Goal: Transaction & Acquisition: Purchase product/service

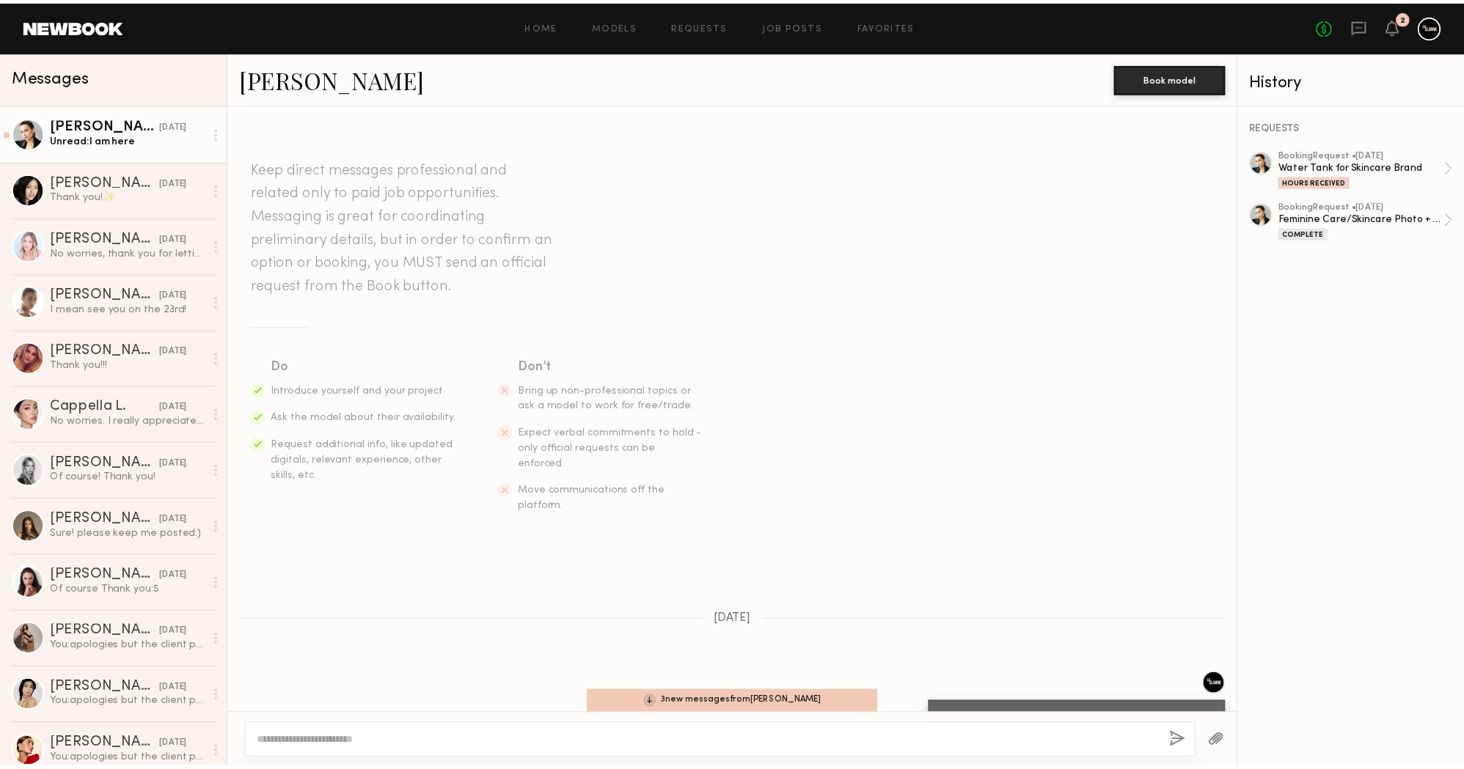
scroll to position [5858, 0]
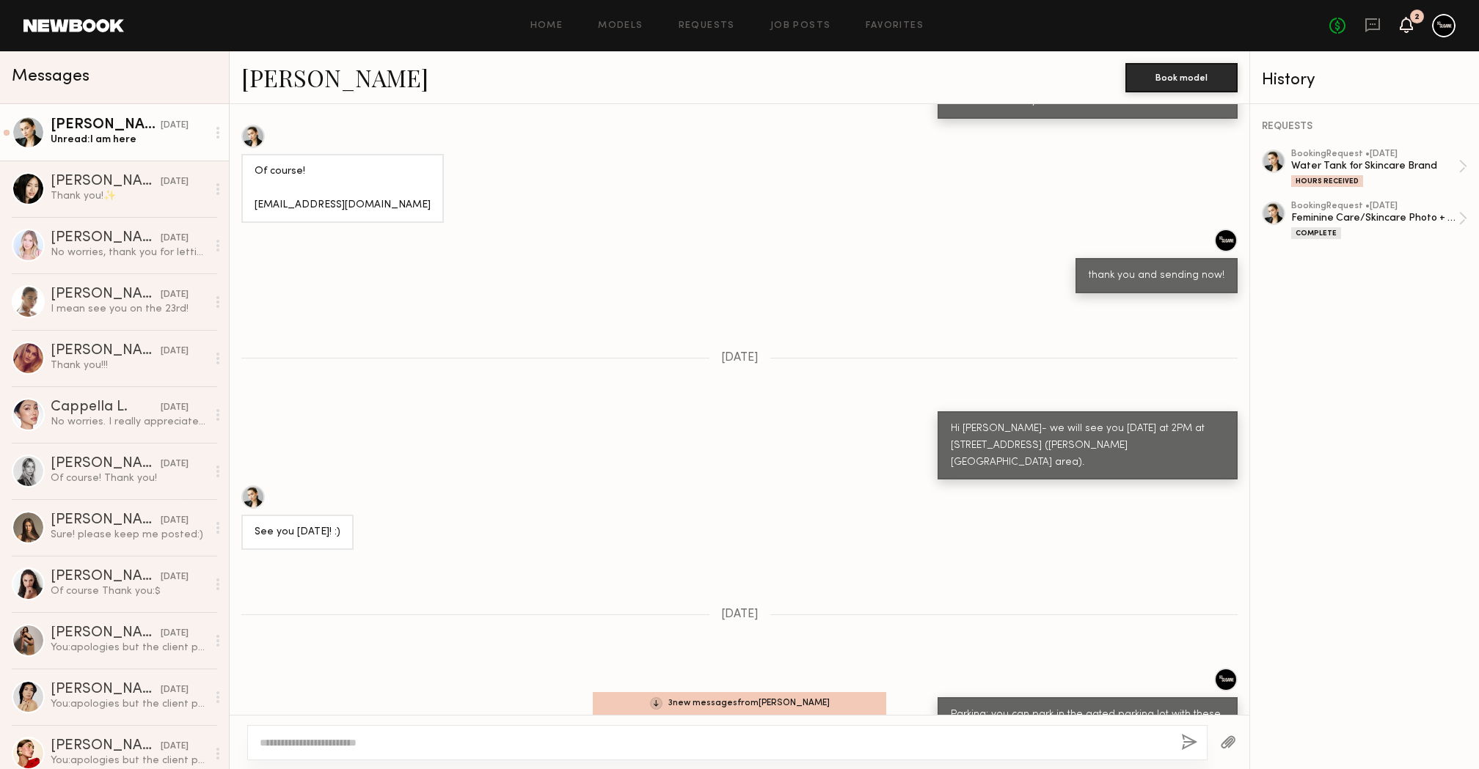
click at [1403, 26] on icon at bounding box center [1406, 24] width 12 height 10
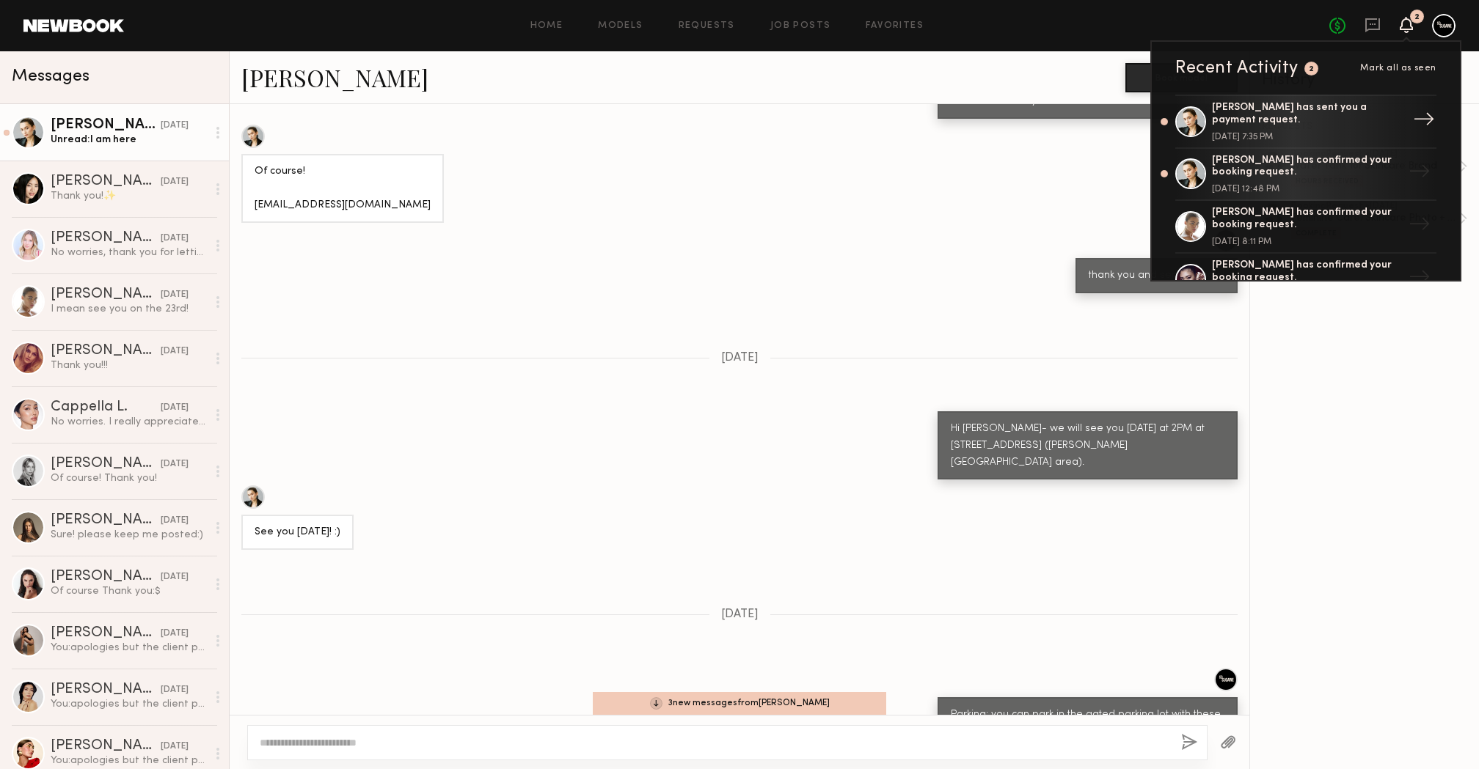
click at [1293, 104] on div "[PERSON_NAME] has sent you a payment request." at bounding box center [1307, 114] width 191 height 25
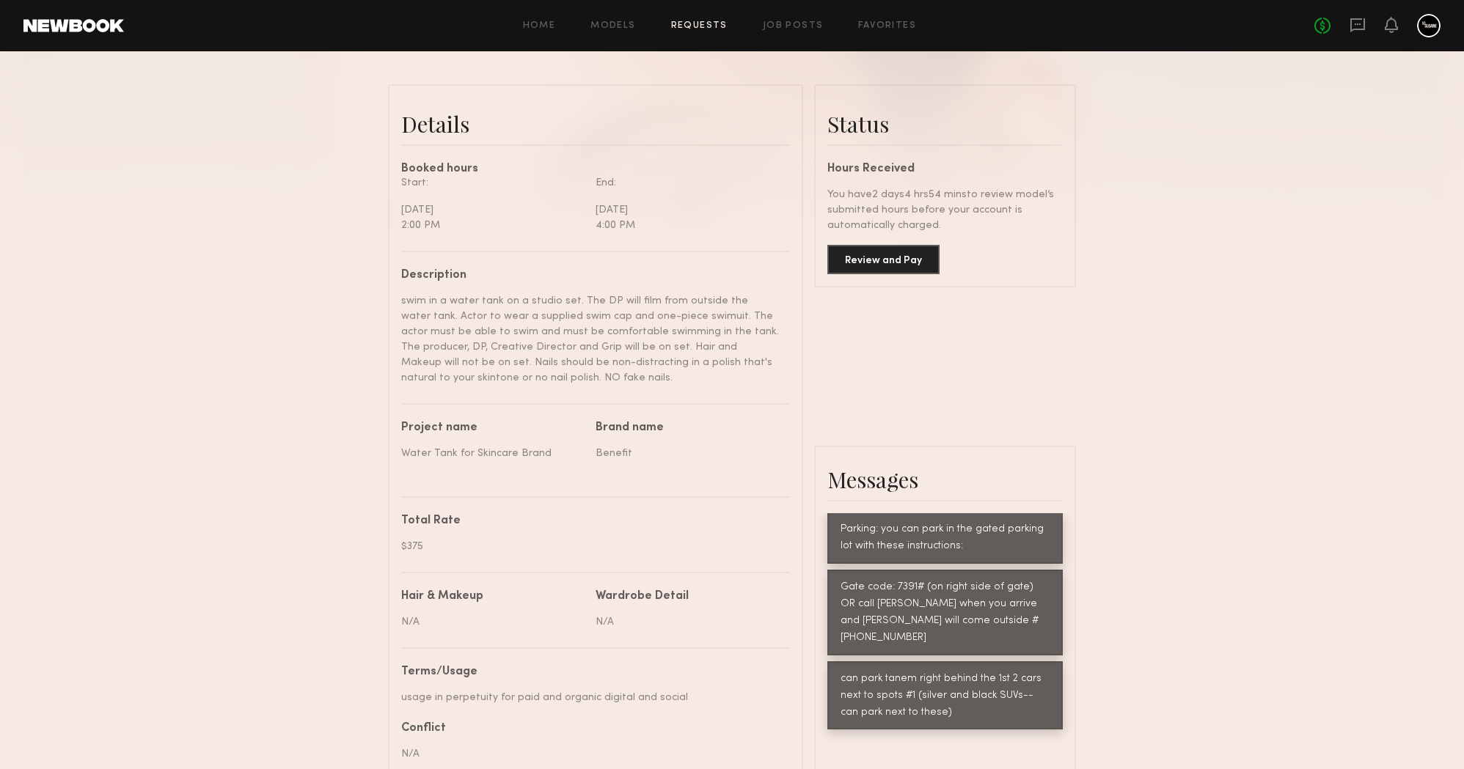
scroll to position [336, 0]
click at [872, 257] on button "Review and Pay" at bounding box center [883, 257] width 112 height 29
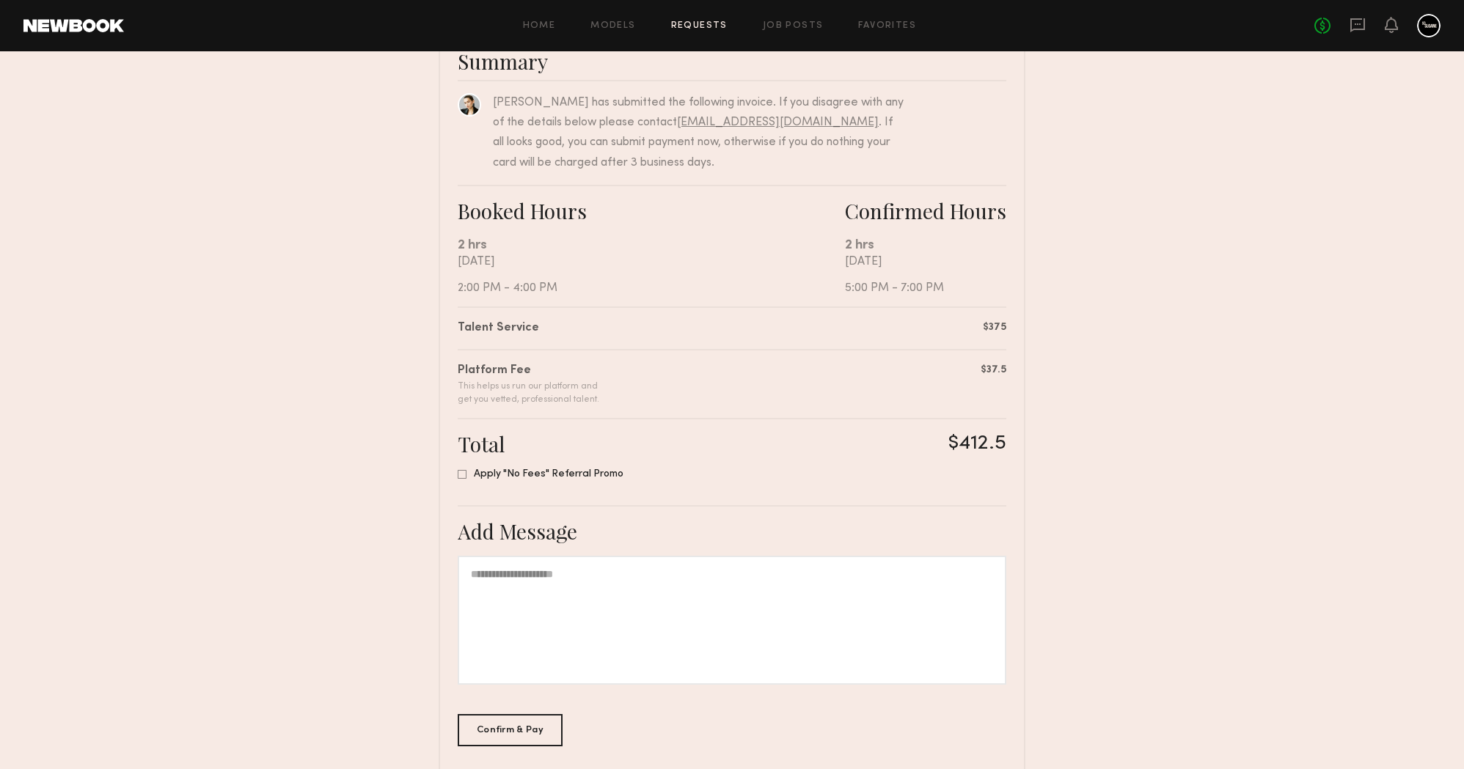
scroll to position [131, 0]
click at [517, 725] on div "Confirm & Pay" at bounding box center [510, 728] width 105 height 32
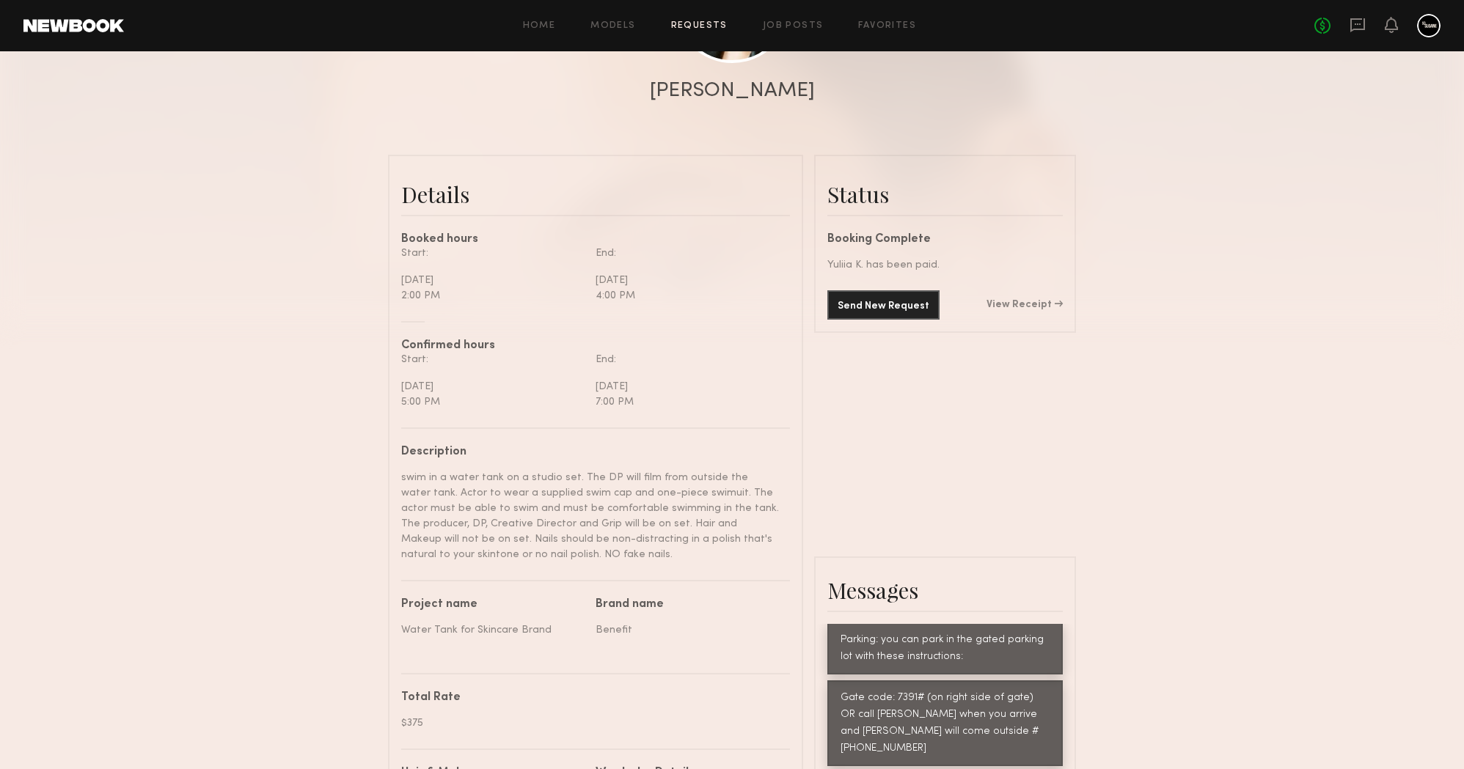
scroll to position [269, 0]
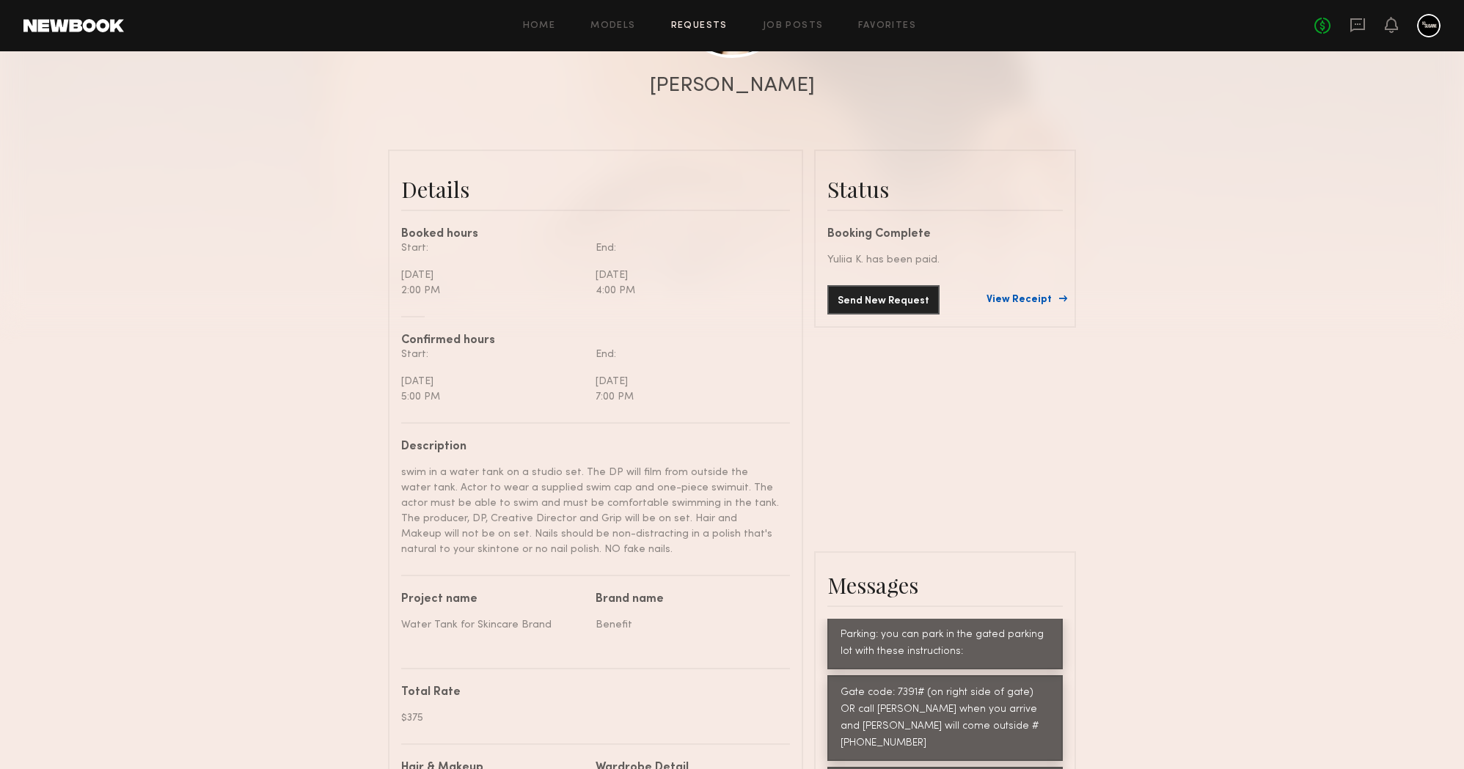
click at [1018, 298] on link "View Receipt" at bounding box center [1025, 300] width 76 height 10
